Goal: Information Seeking & Learning: Learn about a topic

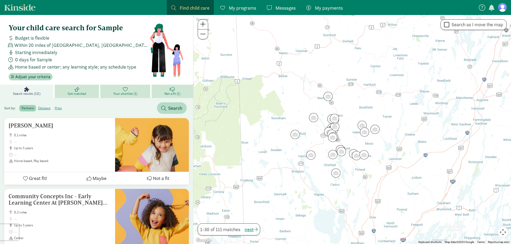
drag, startPoint x: 294, startPoint y: 115, endPoint x: 283, endPoint y: 113, distance: 11.6
click at [283, 113] on div at bounding box center [352, 129] width 318 height 229
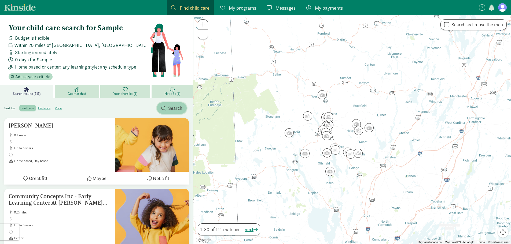
click at [163, 108] on span "button" at bounding box center [163, 108] width 5 height 5
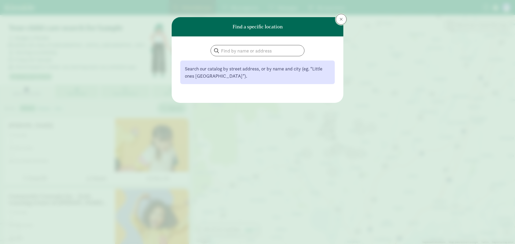
click at [341, 18] on span at bounding box center [341, 19] width 3 height 4
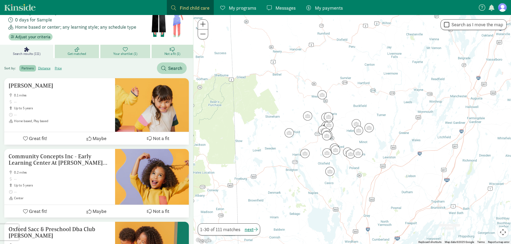
scroll to position [27, 0]
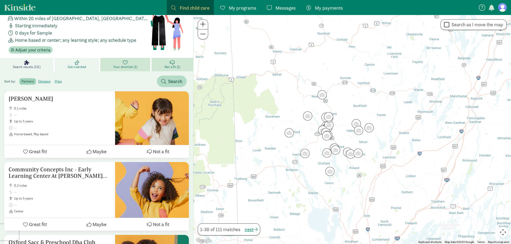
click at [89, 63] on link "Get matched" at bounding box center [78, 64] width 46 height 13
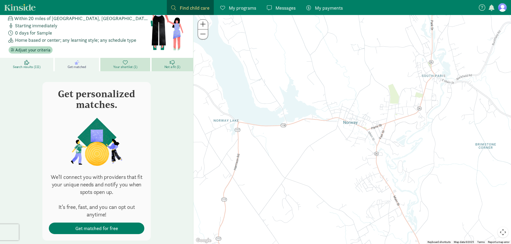
click at [19, 68] on span "Search results (111)" at bounding box center [27, 67] width 28 height 4
